Goal: Task Accomplishment & Management: Use online tool/utility

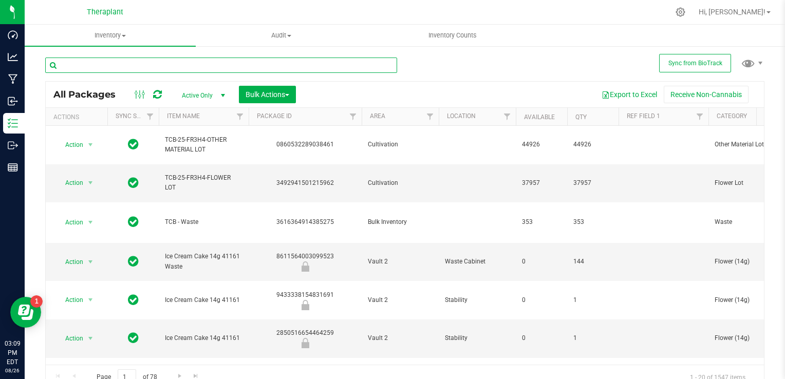
click at [62, 61] on input "text" at bounding box center [221, 65] width 352 height 15
type input "41221"
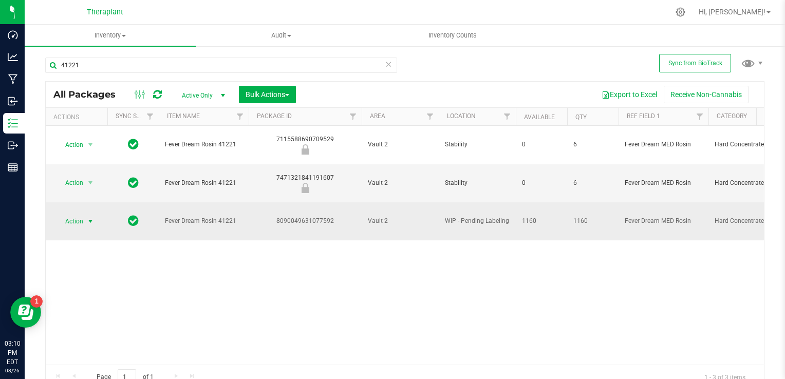
click at [88, 217] on span "select" at bounding box center [90, 221] width 8 height 8
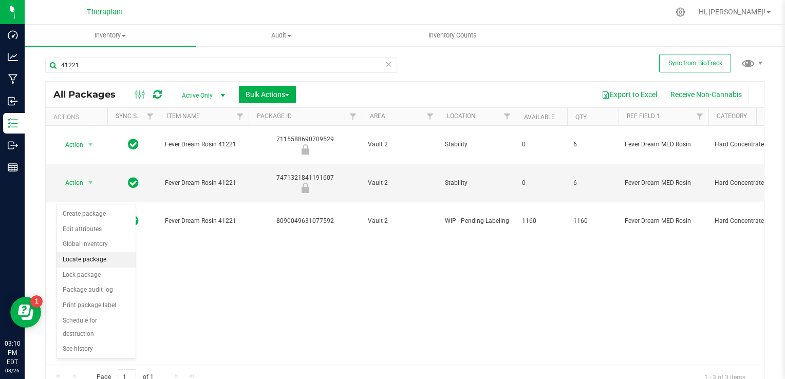
click at [106, 259] on li "Locate package" at bounding box center [95, 259] width 79 height 15
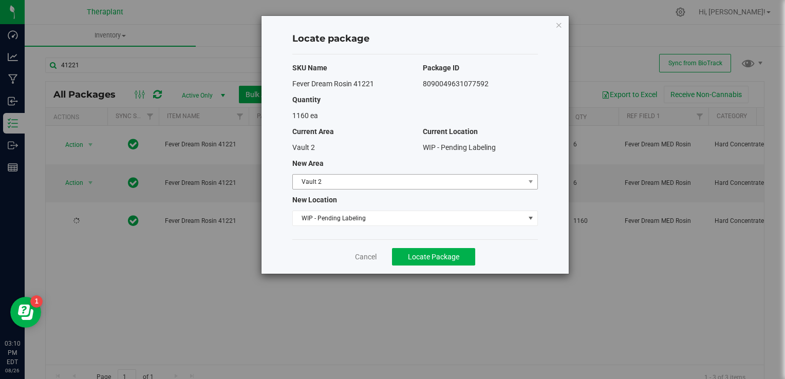
click at [312, 188] on span "Vault 2" at bounding box center [409, 182] width 232 height 14
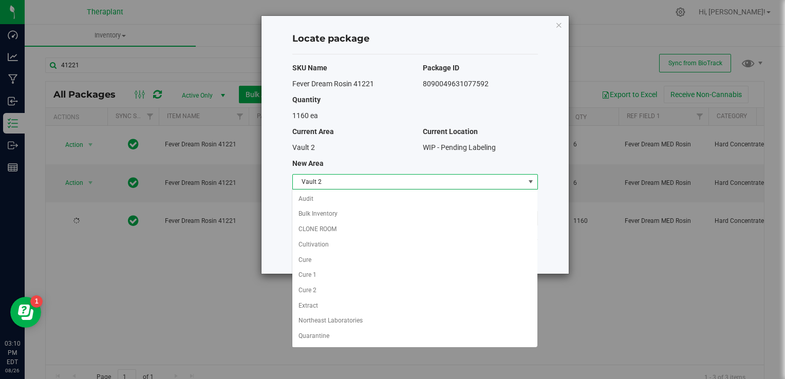
scroll to position [41, 0]
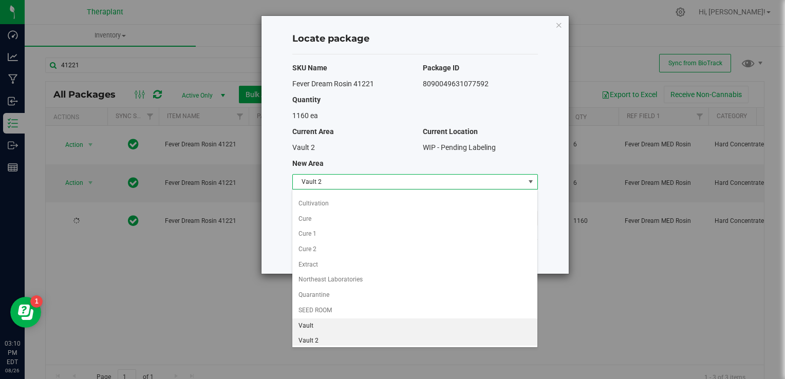
click at [319, 318] on li "Vault" at bounding box center [414, 325] width 244 height 15
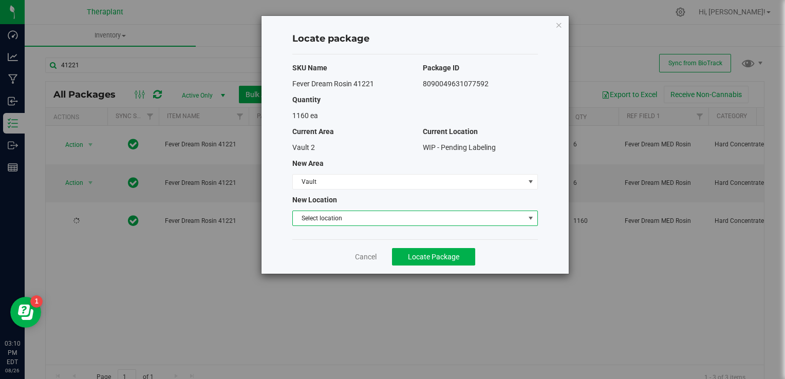
click at [312, 221] on span "Select location" at bounding box center [409, 218] width 232 height 14
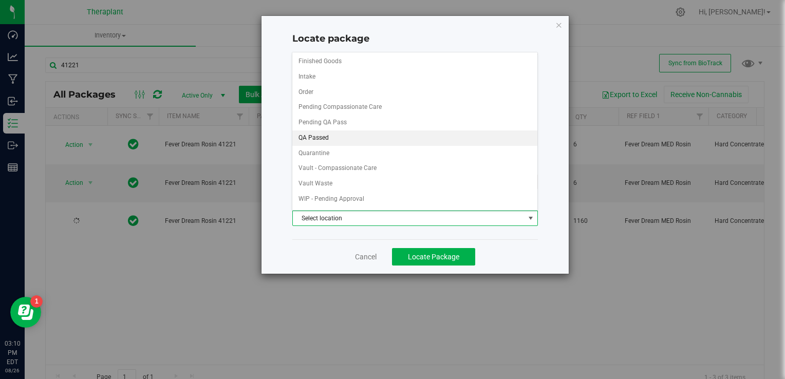
click at [337, 135] on li "QA Passed" at bounding box center [414, 137] width 244 height 15
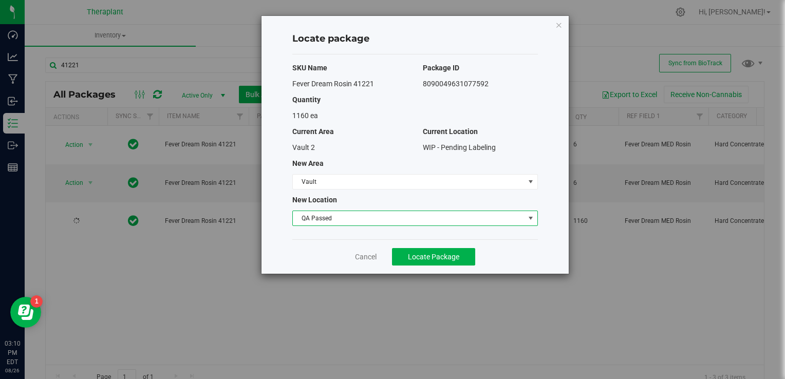
click at [314, 217] on span "QA Passed" at bounding box center [409, 218] width 232 height 14
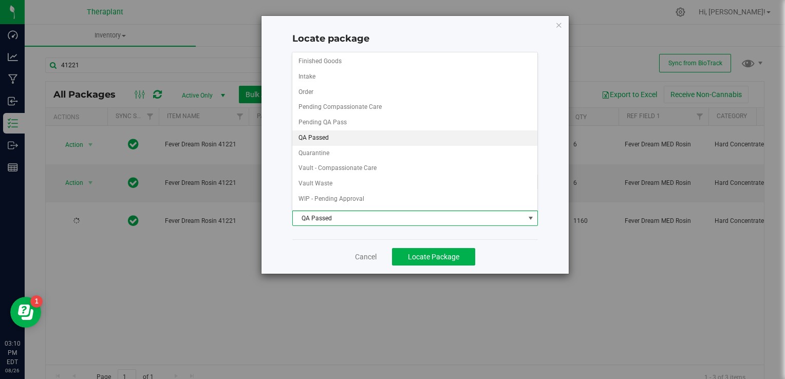
click at [313, 138] on li "QA Passed" at bounding box center [414, 137] width 244 height 15
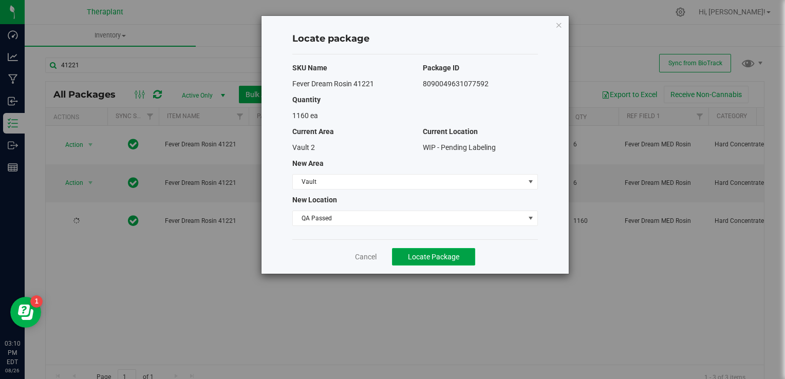
click at [428, 254] on span "Locate Package" at bounding box center [433, 257] width 51 height 8
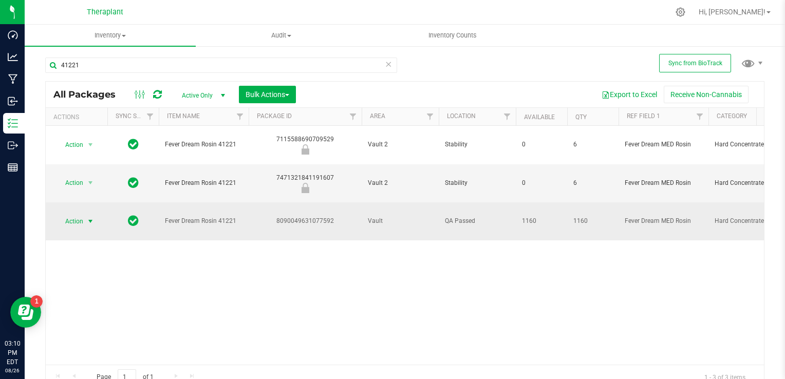
click at [85, 214] on span "select" at bounding box center [90, 221] width 13 height 14
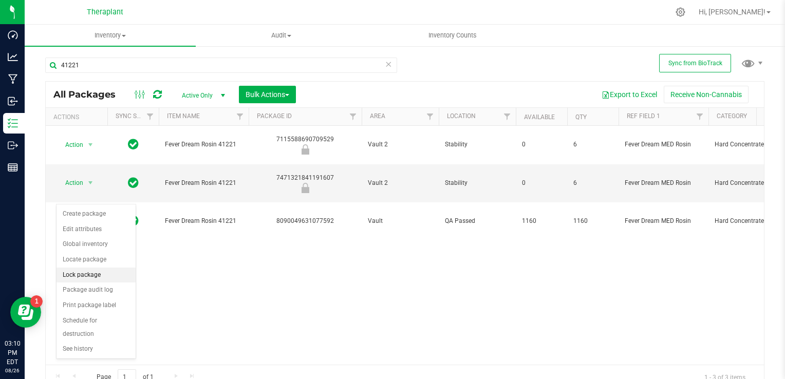
click at [73, 277] on li "Lock package" at bounding box center [95, 275] width 79 height 15
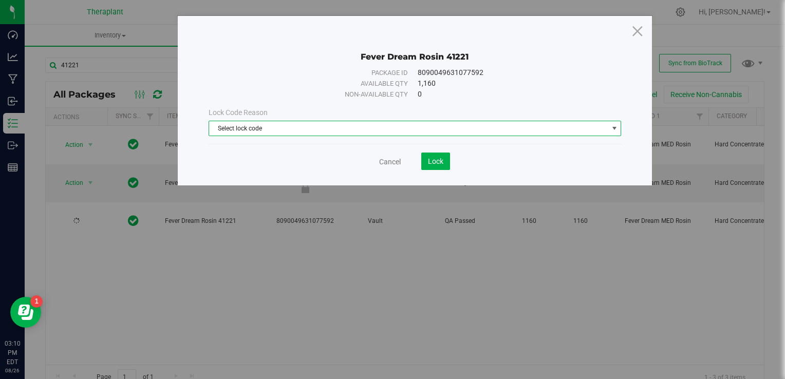
click at [357, 129] on span "Select lock code" at bounding box center [408, 128] width 399 height 14
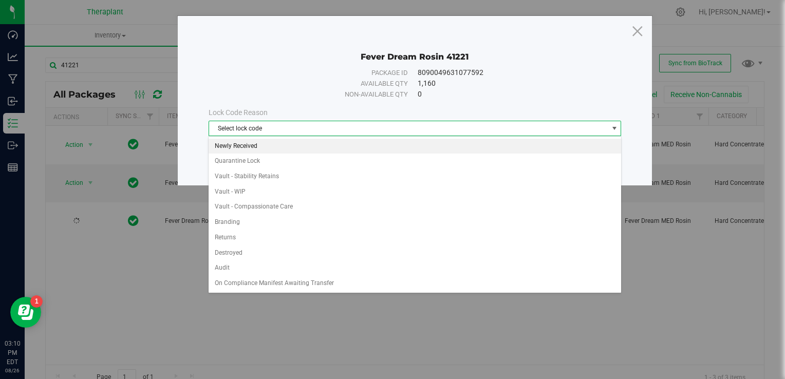
click at [266, 149] on li "Newly Received" at bounding box center [414, 146] width 412 height 15
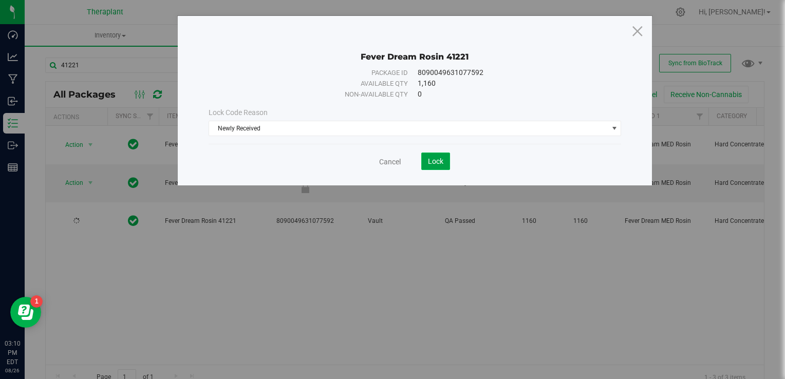
click at [432, 157] on span "Lock" at bounding box center [435, 161] width 15 height 8
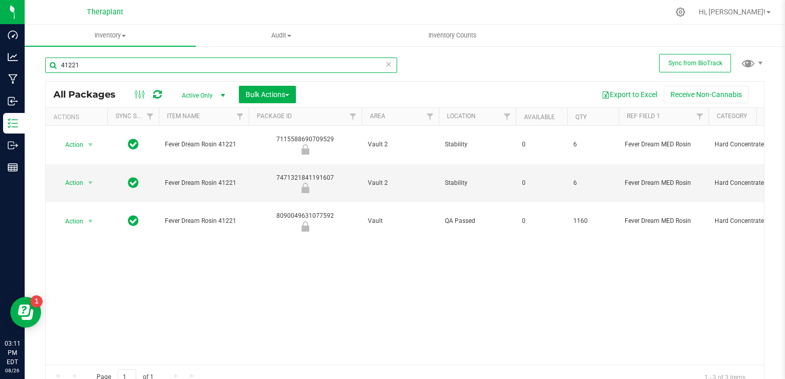
click at [275, 70] on input "41221" at bounding box center [221, 65] width 352 height 15
type input "41202"
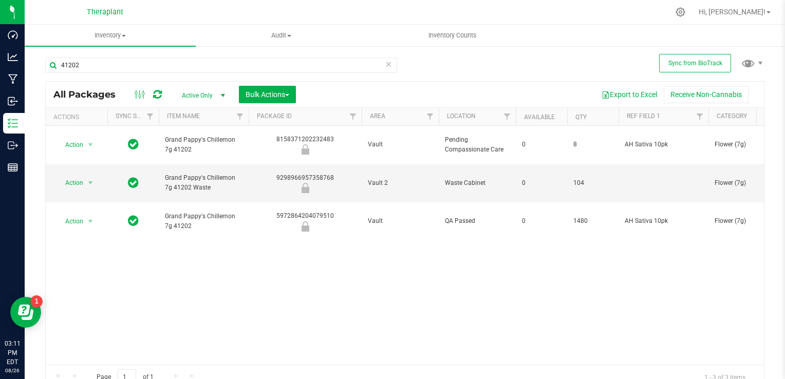
click at [385, 65] on icon at bounding box center [388, 64] width 7 height 12
